Goal: Find contact information: Find contact information

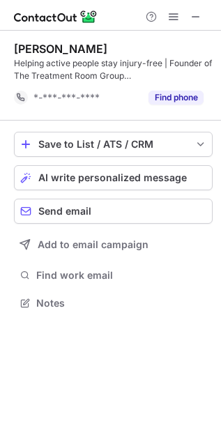
scroll to position [293, 221]
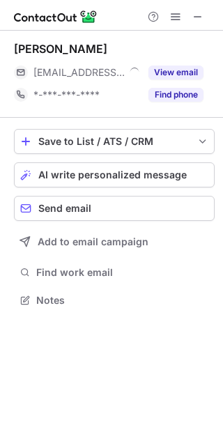
scroll to position [290, 223]
click at [178, 81] on div "View email" at bounding box center [171, 72] width 63 height 22
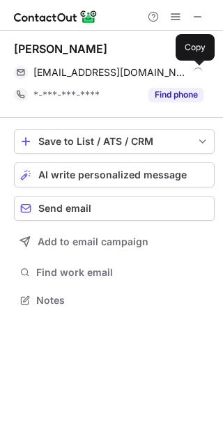
click at [192, 75] on span at bounding box center [196, 72] width 11 height 11
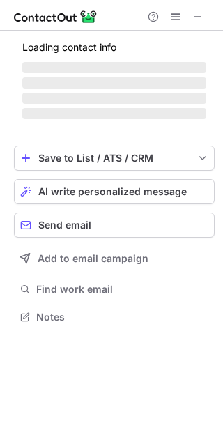
scroll to position [290, 223]
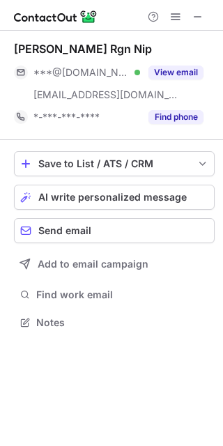
scroll to position [313, 223]
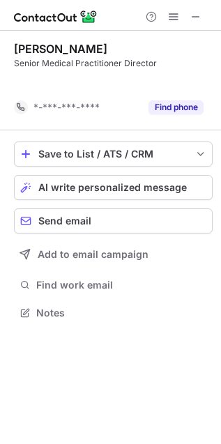
scroll to position [7, 7]
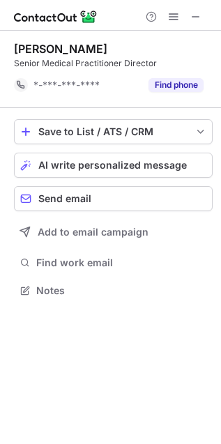
click at [201, 11] on span at bounding box center [195, 16] width 11 height 11
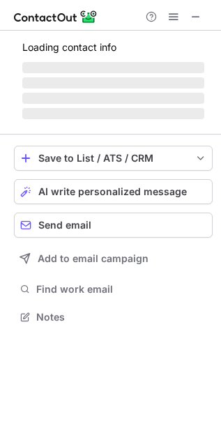
scroll to position [303, 221]
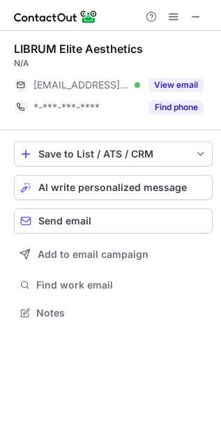
click at [162, 91] on button "View email" at bounding box center [175, 85] width 55 height 14
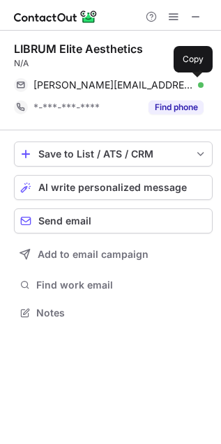
click at [200, 87] on span at bounding box center [196, 84] width 11 height 11
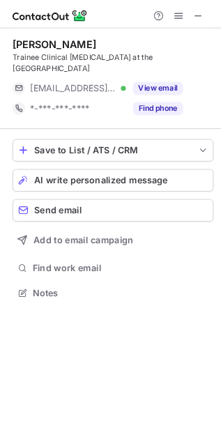
scroll to position [315, 221]
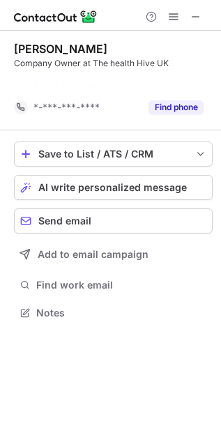
scroll to position [7, 7]
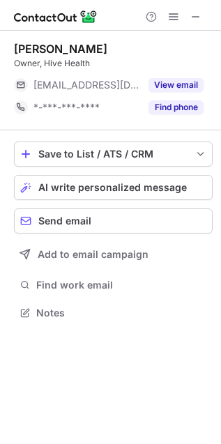
scroll to position [303, 221]
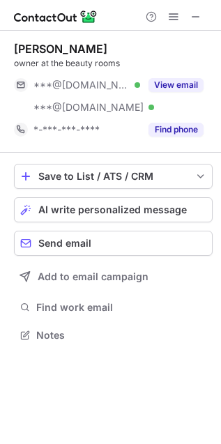
scroll to position [325, 221]
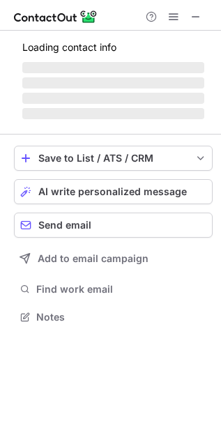
scroll to position [303, 221]
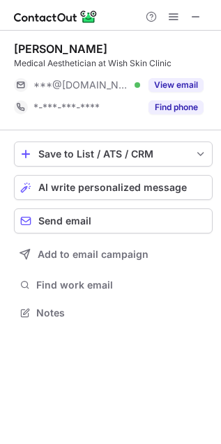
click at [195, 90] on button "View email" at bounding box center [175, 85] width 55 height 14
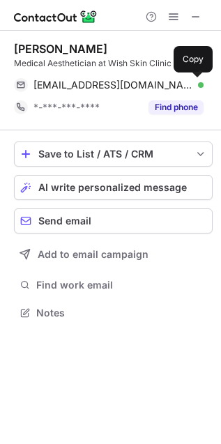
click at [199, 86] on span at bounding box center [196, 84] width 11 height 11
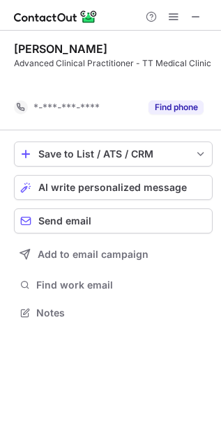
scroll to position [7, 7]
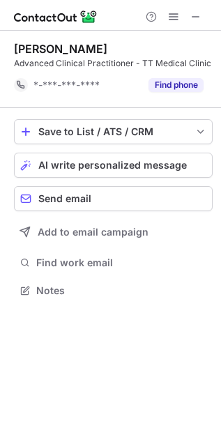
click at [27, 60] on div "Advanced Clinical Practitioner - TT Medical Clinic" at bounding box center [113, 63] width 198 height 13
click at [27, 42] on div "Tom Barton" at bounding box center [60, 49] width 93 height 14
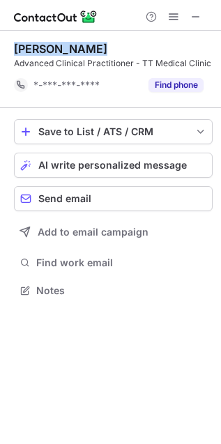
click at [27, 42] on div "Tom Barton" at bounding box center [60, 49] width 93 height 14
copy div "Tom Barton"
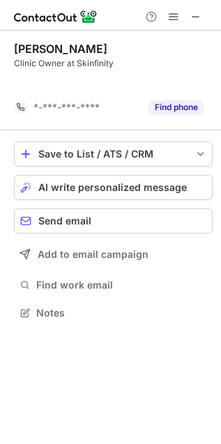
scroll to position [7, 7]
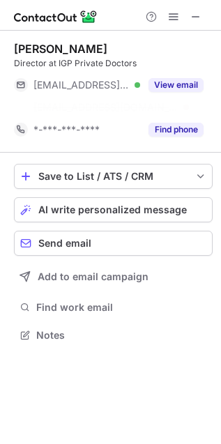
scroll to position [8, 7]
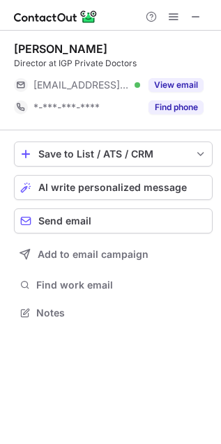
click at [173, 90] on button "View email" at bounding box center [175, 85] width 55 height 14
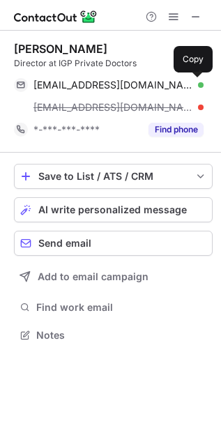
click at [197, 85] on span at bounding box center [196, 84] width 11 height 11
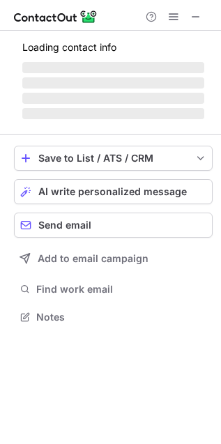
scroll to position [303, 221]
